Goal: Information Seeking & Learning: Find specific fact

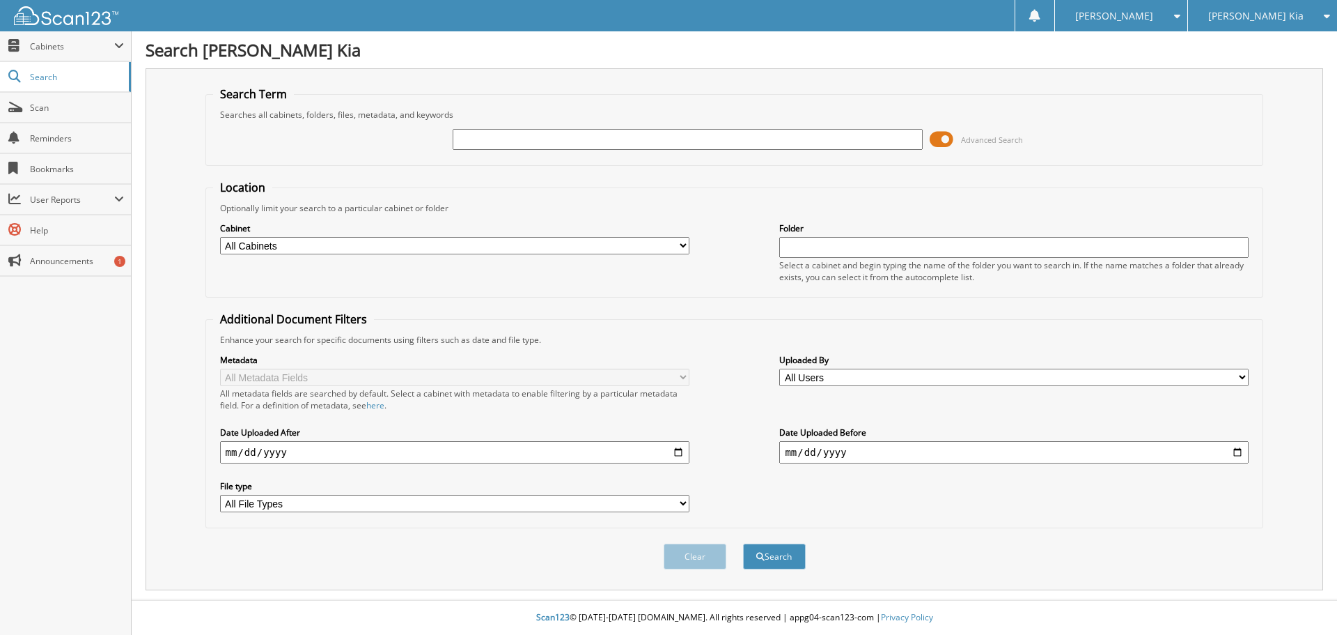
click at [493, 143] on input "text" at bounding box center [688, 139] width 470 height 21
type input "537890"
click at [743, 543] on button "Search" at bounding box center [774, 556] width 63 height 26
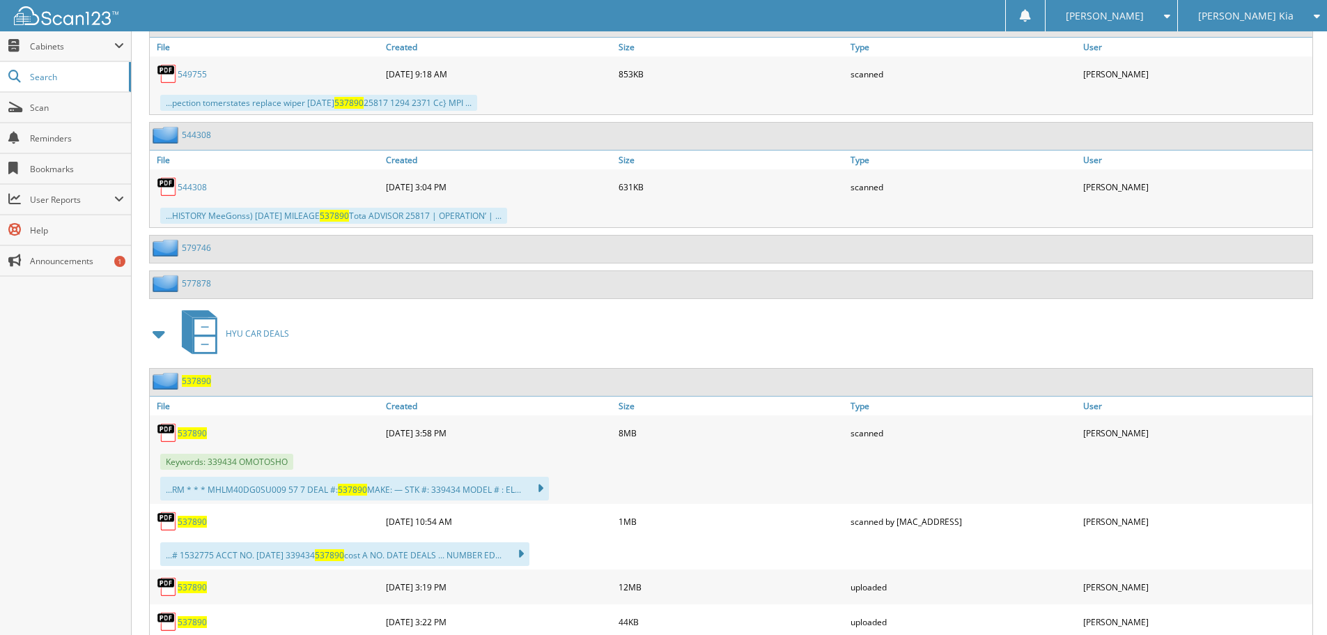
scroll to position [836, 0]
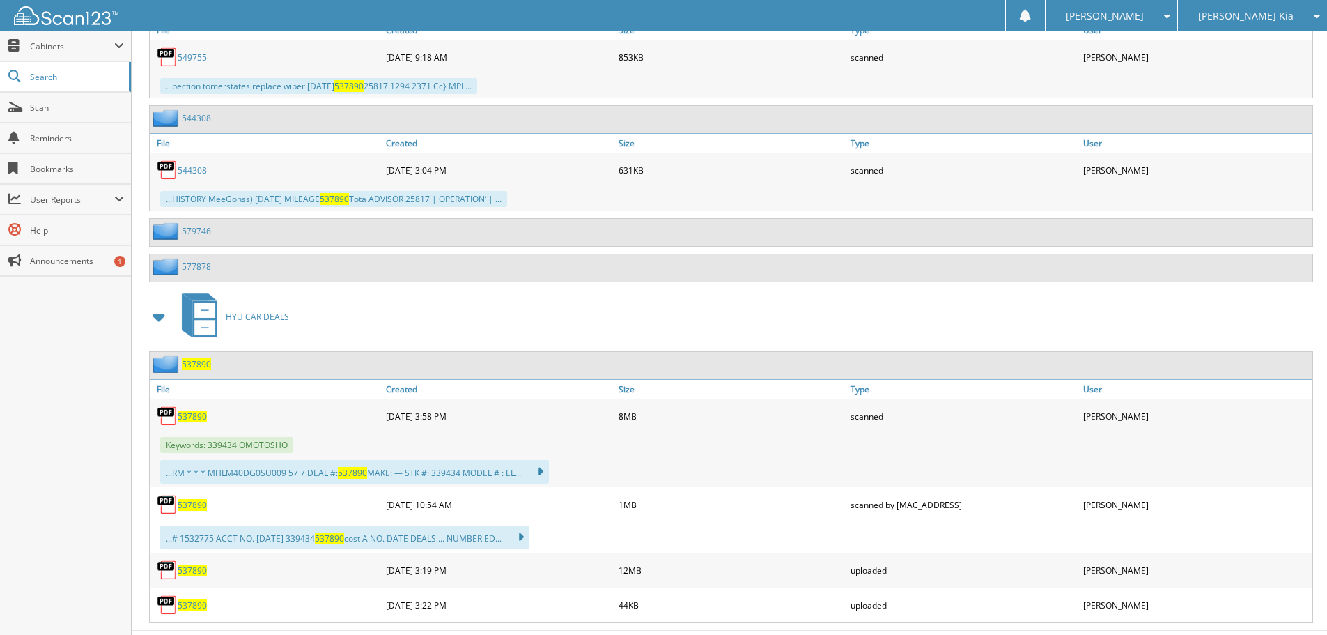
click at [195, 417] on span "537890" at bounding box center [192, 416] width 29 height 12
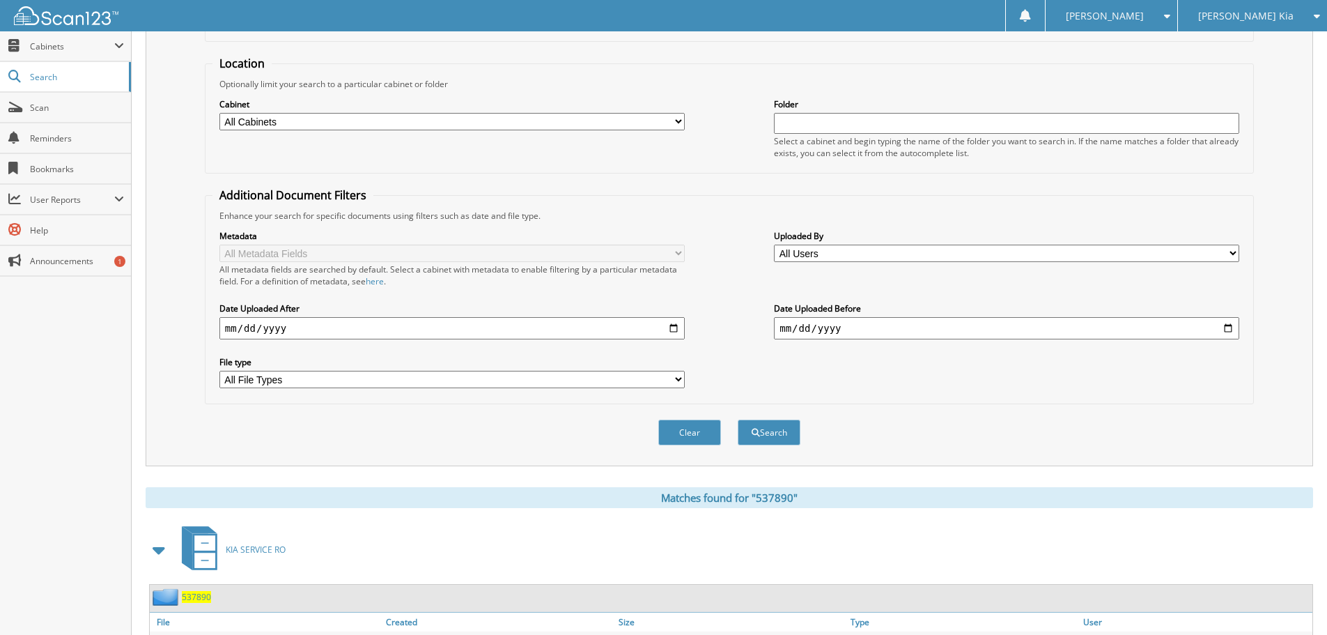
scroll to position [0, 0]
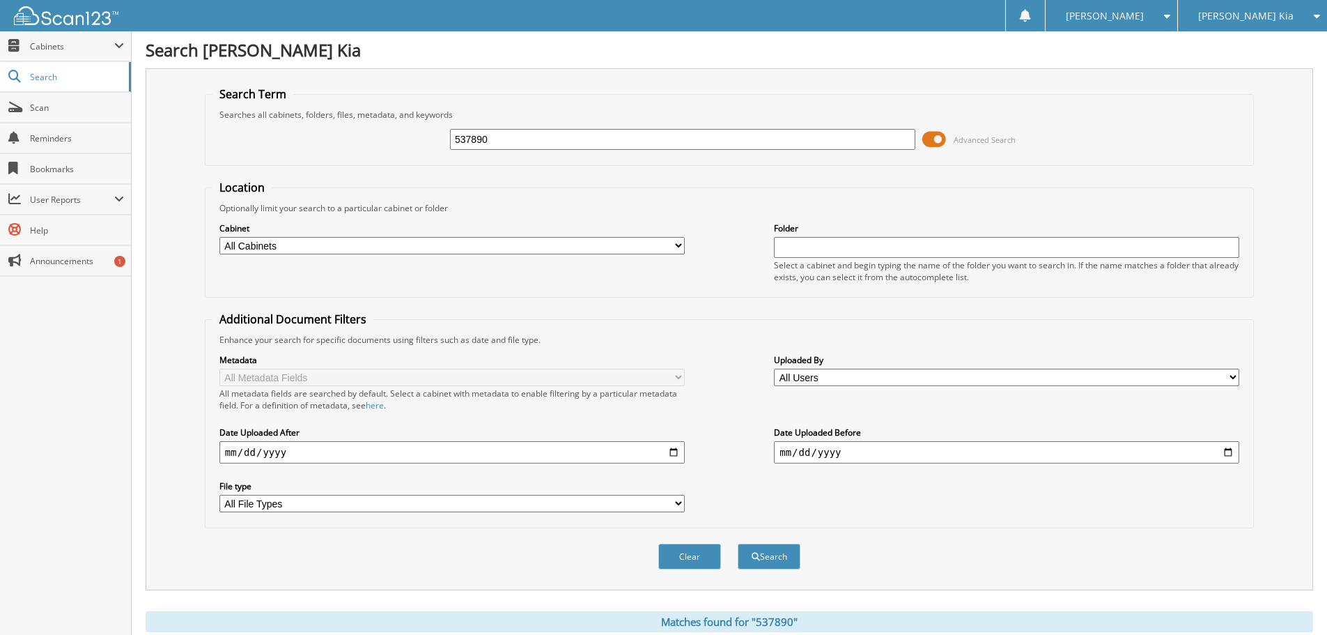
drag, startPoint x: 502, startPoint y: 138, endPoint x: 403, endPoint y: 138, distance: 98.9
click at [403, 138] on div "537890 Advanced Search" at bounding box center [729, 140] width 1034 height 38
type input "539744"
click at [738, 543] on button "Search" at bounding box center [769, 556] width 63 height 26
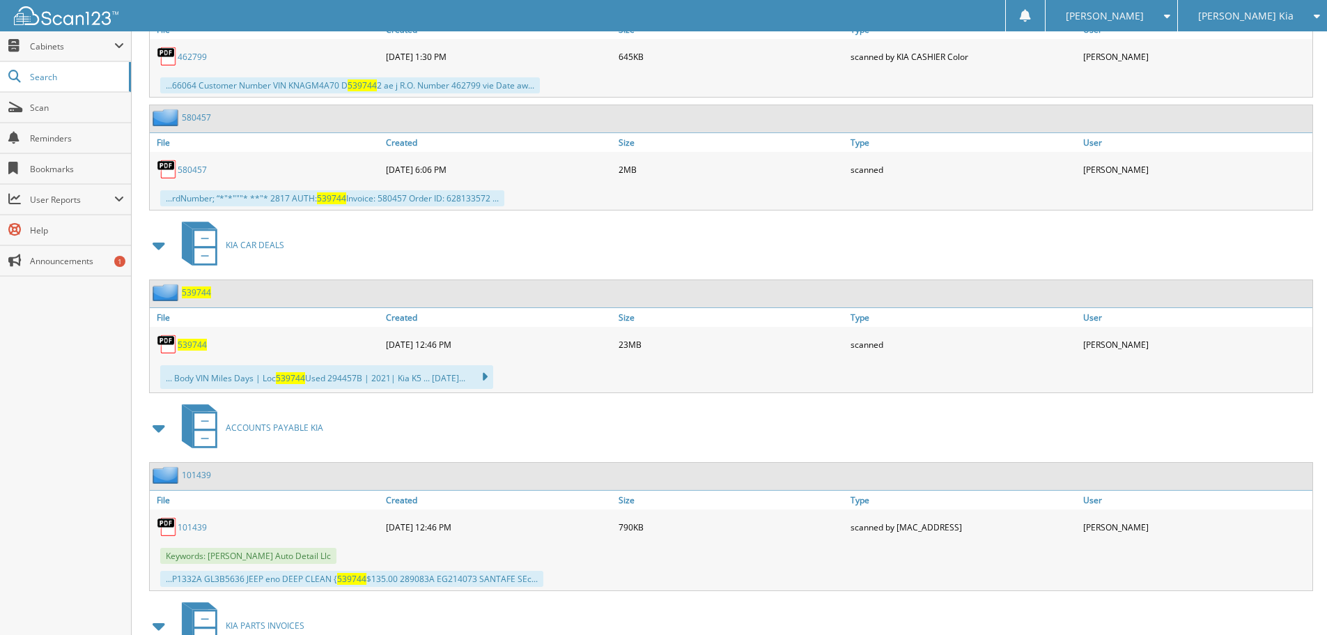
scroll to position [1324, 0]
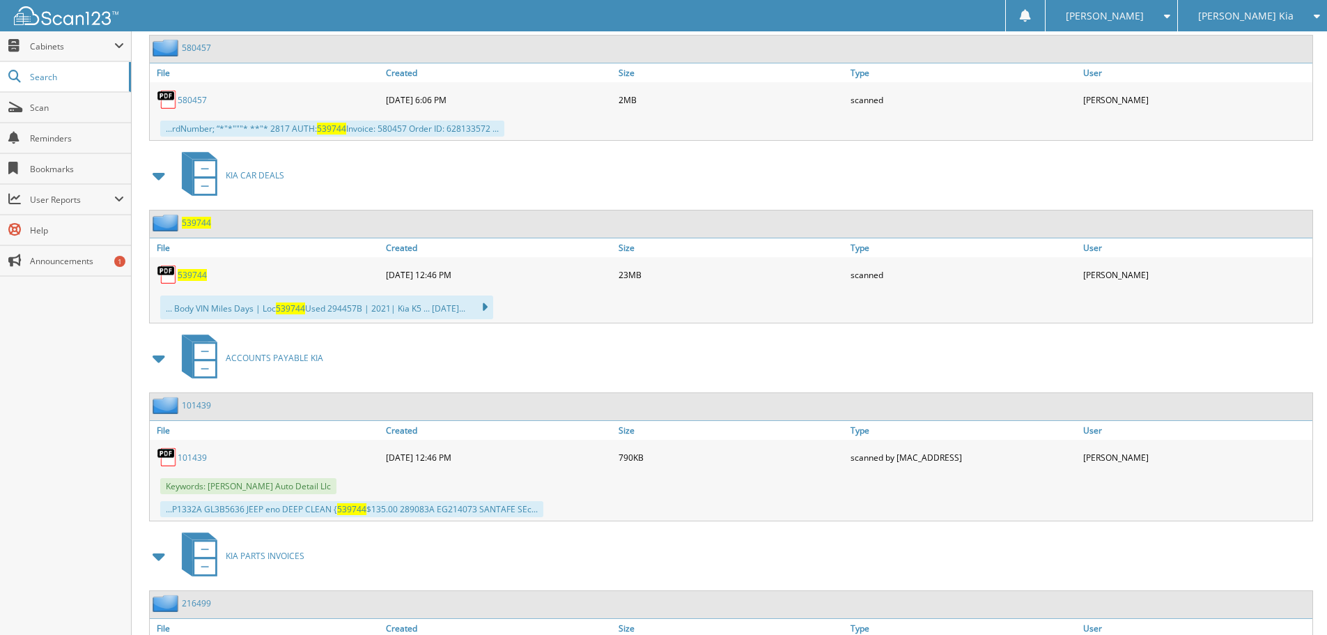
click at [193, 277] on span "539744" at bounding box center [192, 275] width 29 height 12
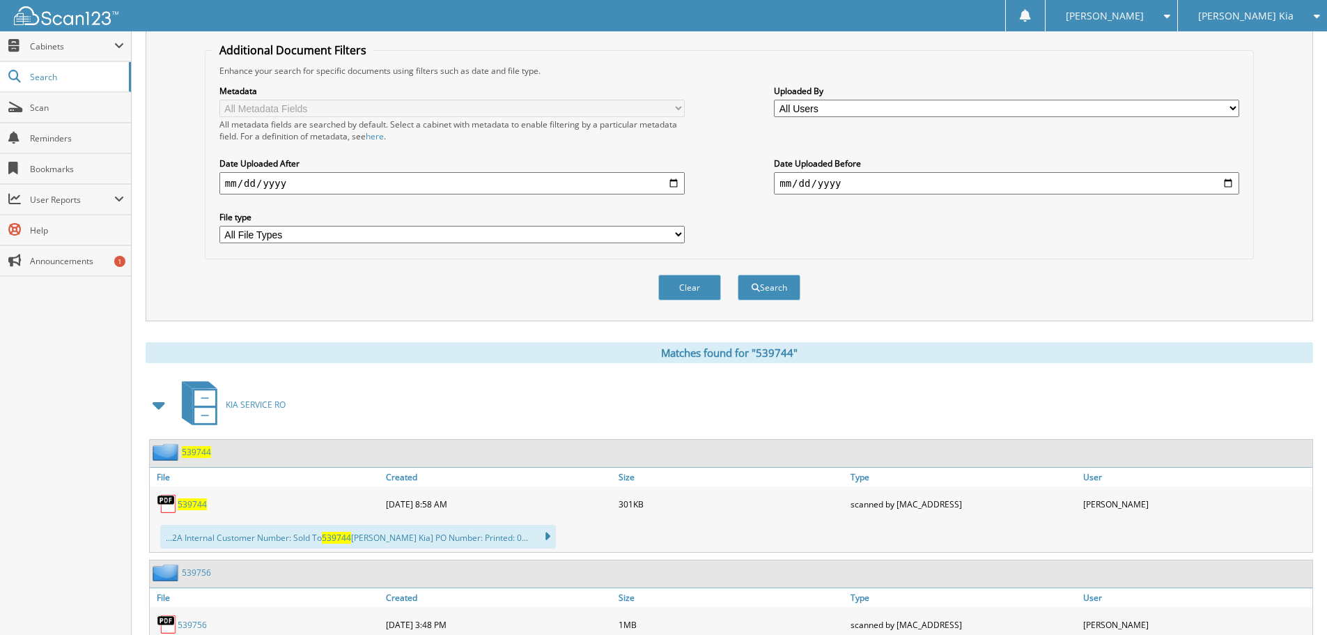
scroll to position [0, 0]
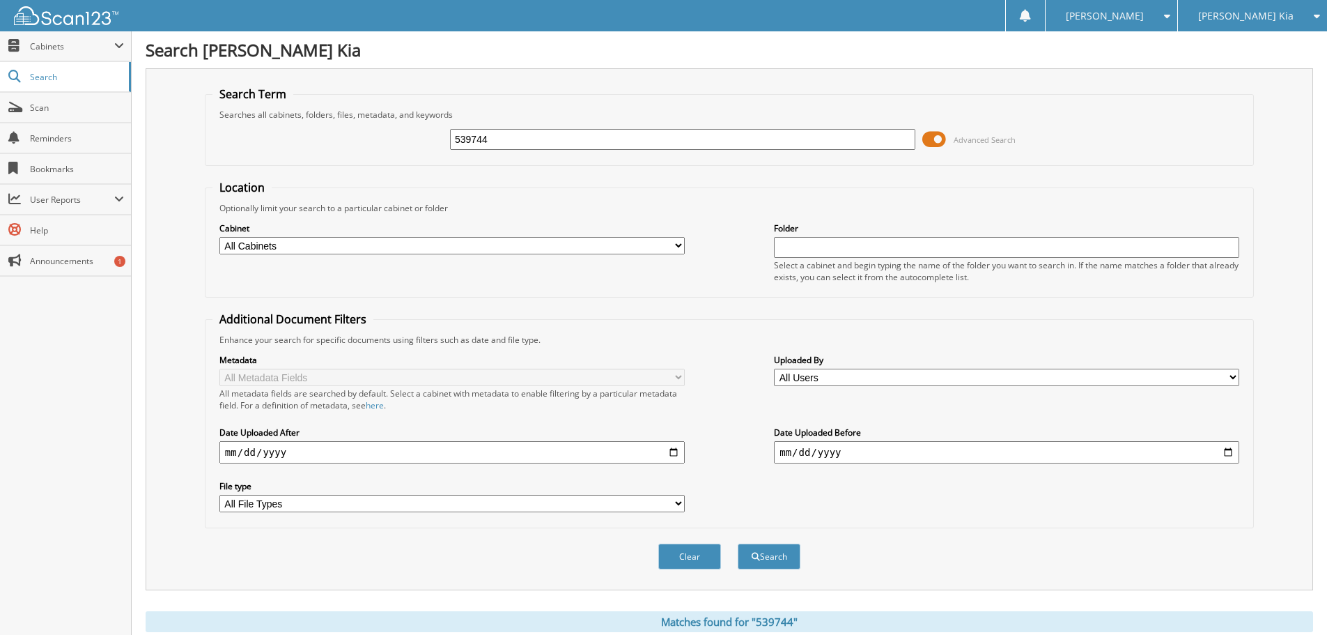
drag, startPoint x: 453, startPoint y: 141, endPoint x: 336, endPoint y: 157, distance: 118.0
click at [367, 153] on div "539744 Advanced Search" at bounding box center [729, 140] width 1034 height 38
type input "521042"
click at [738, 543] on button "Search" at bounding box center [769, 556] width 63 height 26
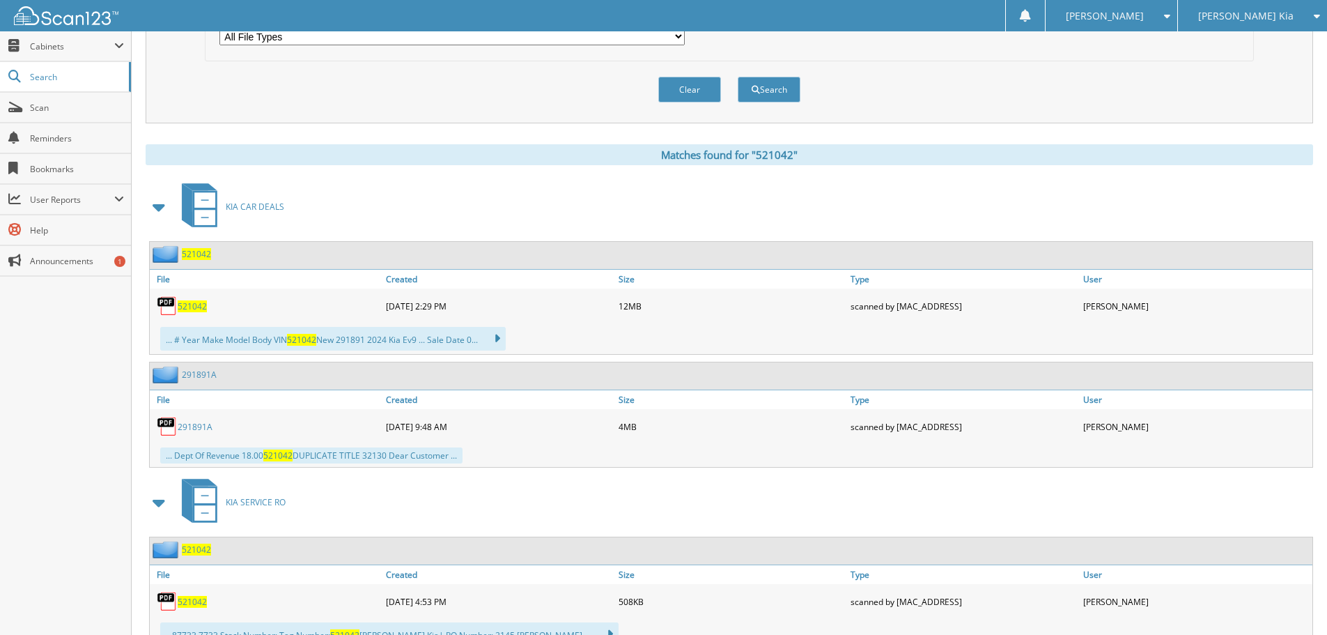
scroll to position [488, 0]
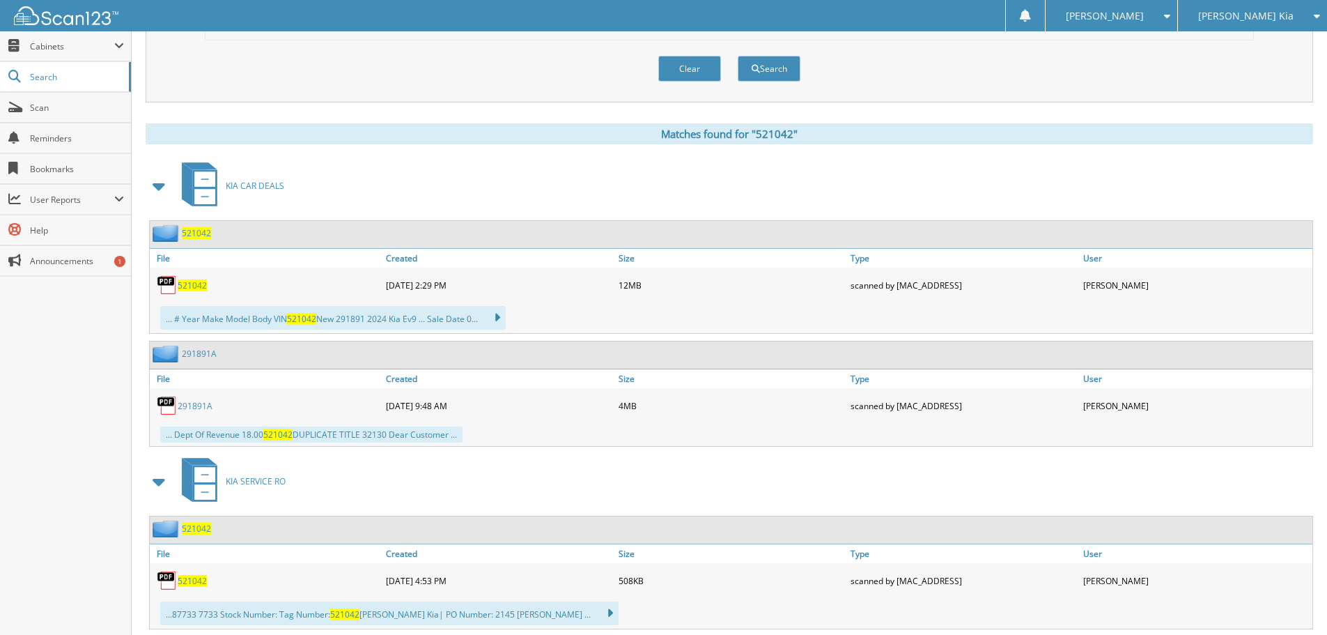
click at [195, 286] on span "521042" at bounding box center [192, 285] width 29 height 12
